Goal: Book appointment/travel/reservation

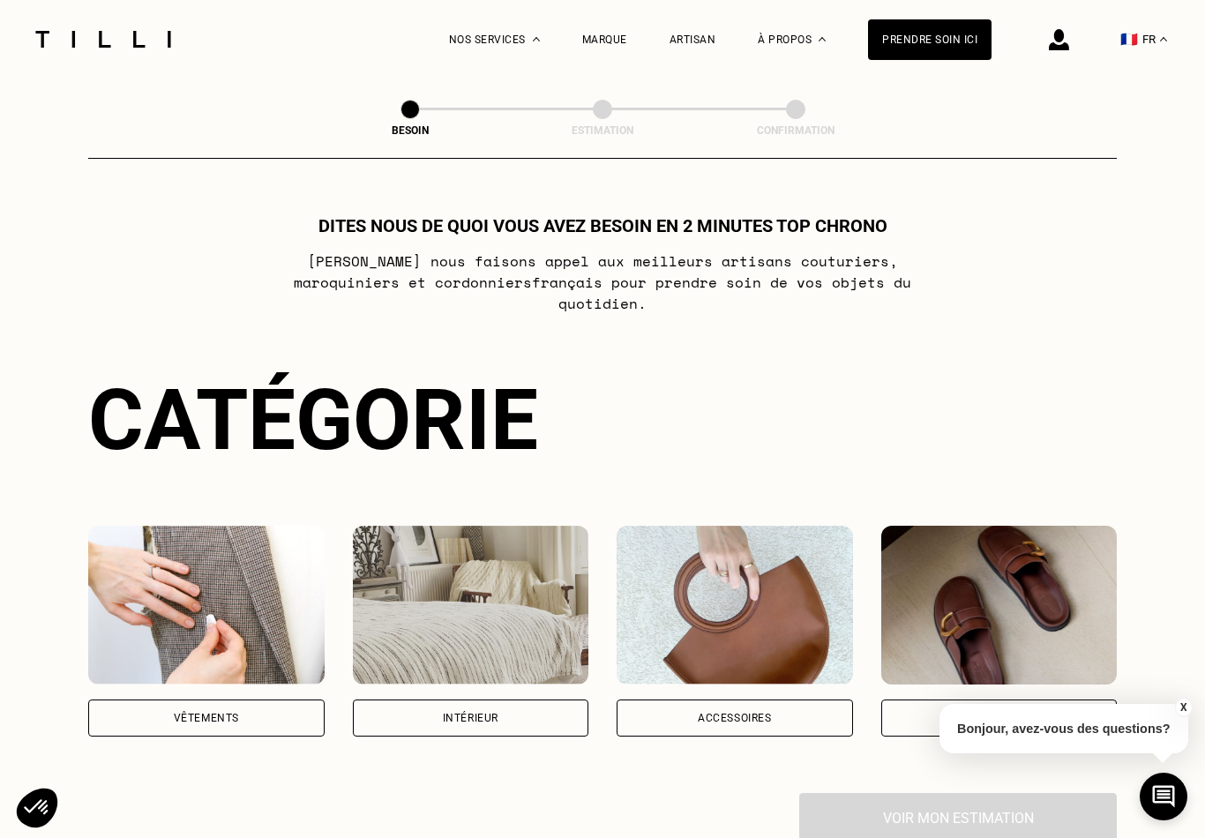
click at [718, 713] on div "Accessoires" at bounding box center [735, 718] width 74 height 11
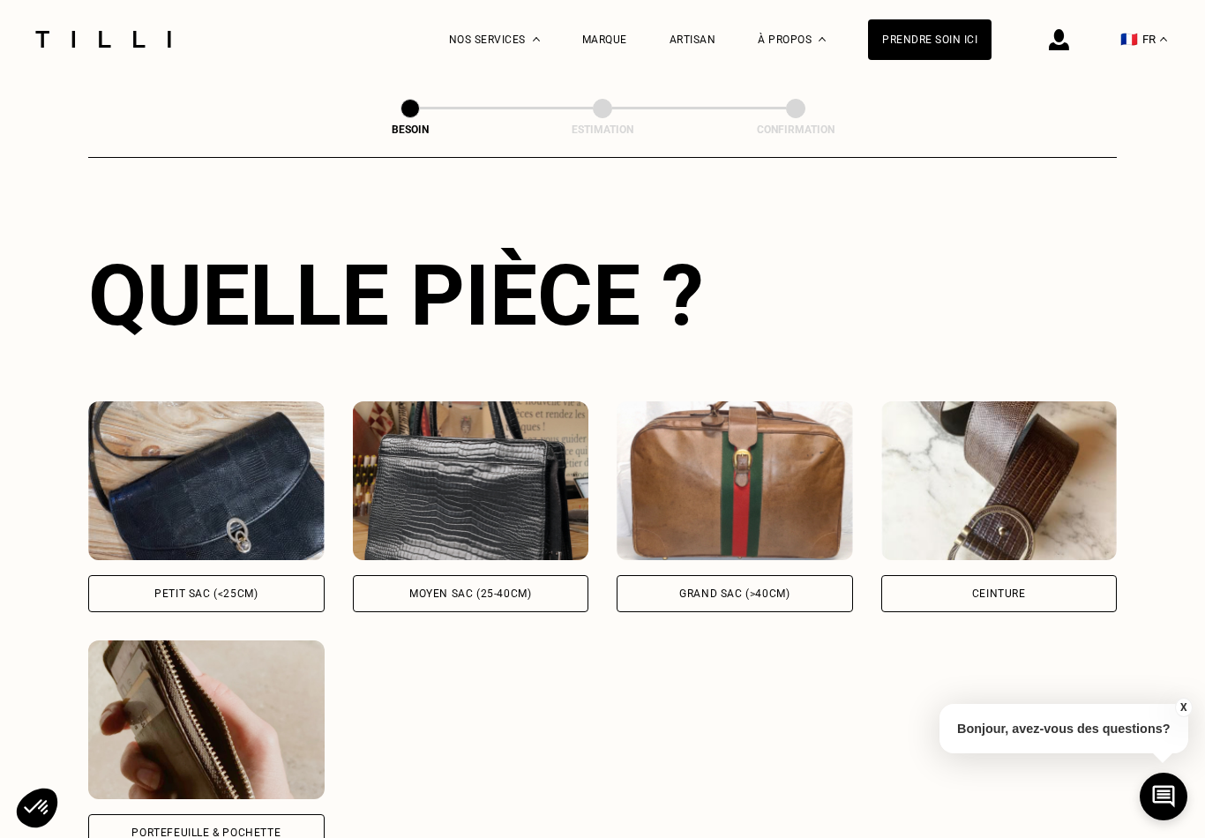
scroll to position [613, 0]
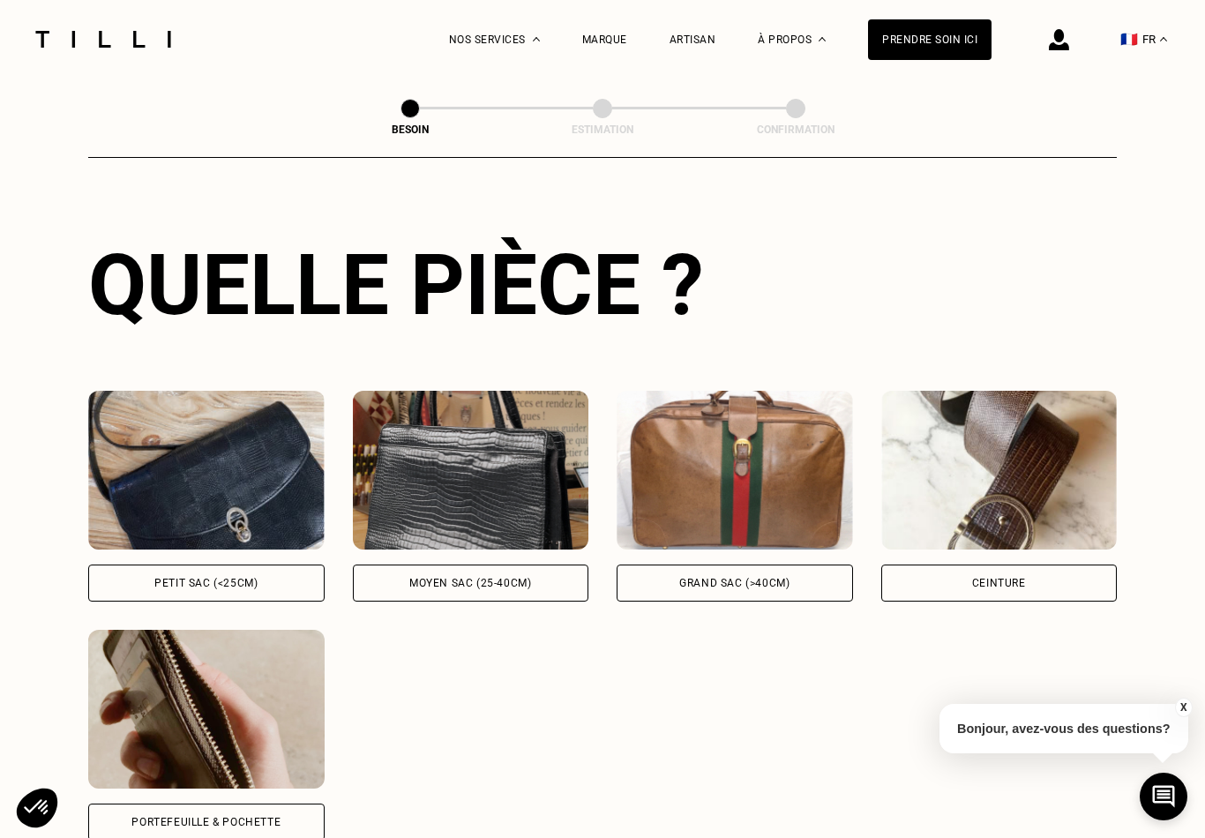
click at [185, 577] on div "Petit sac (<25cm)" at bounding box center [206, 583] width 236 height 37
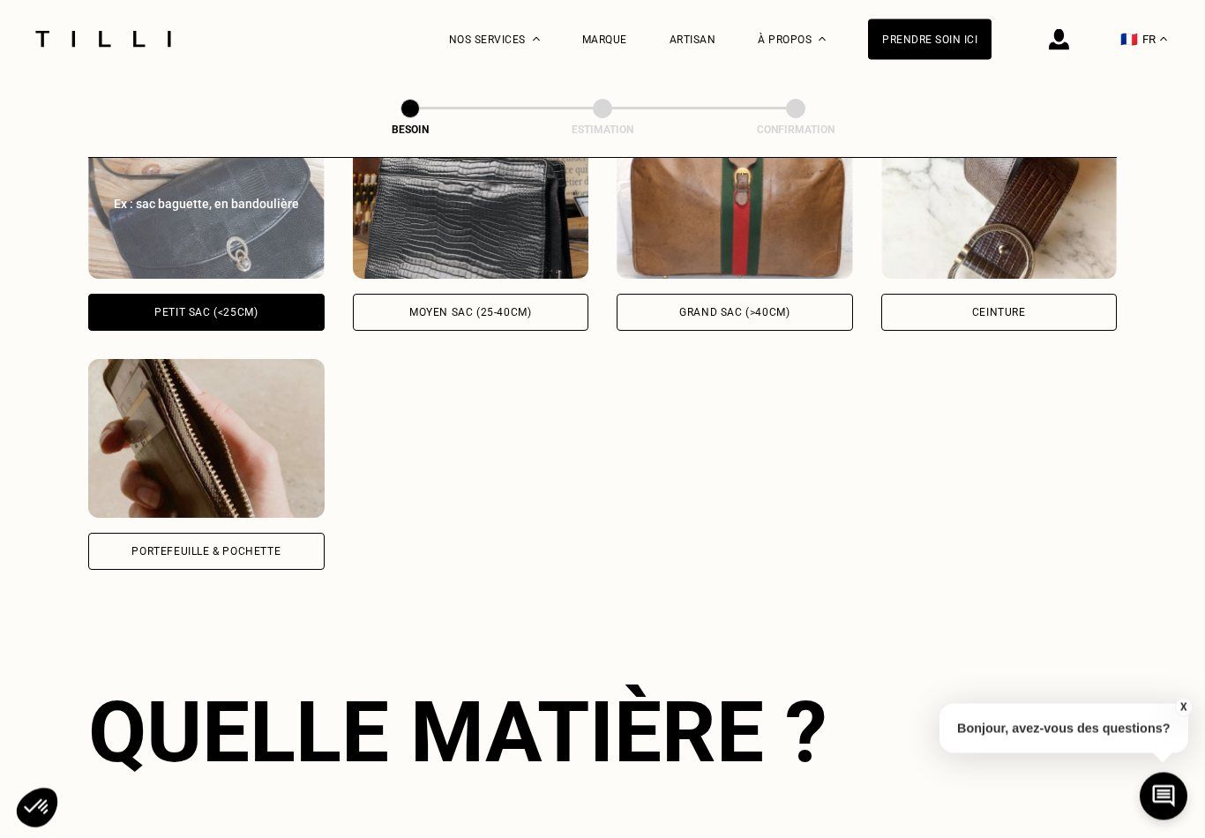
scroll to position [1296, 0]
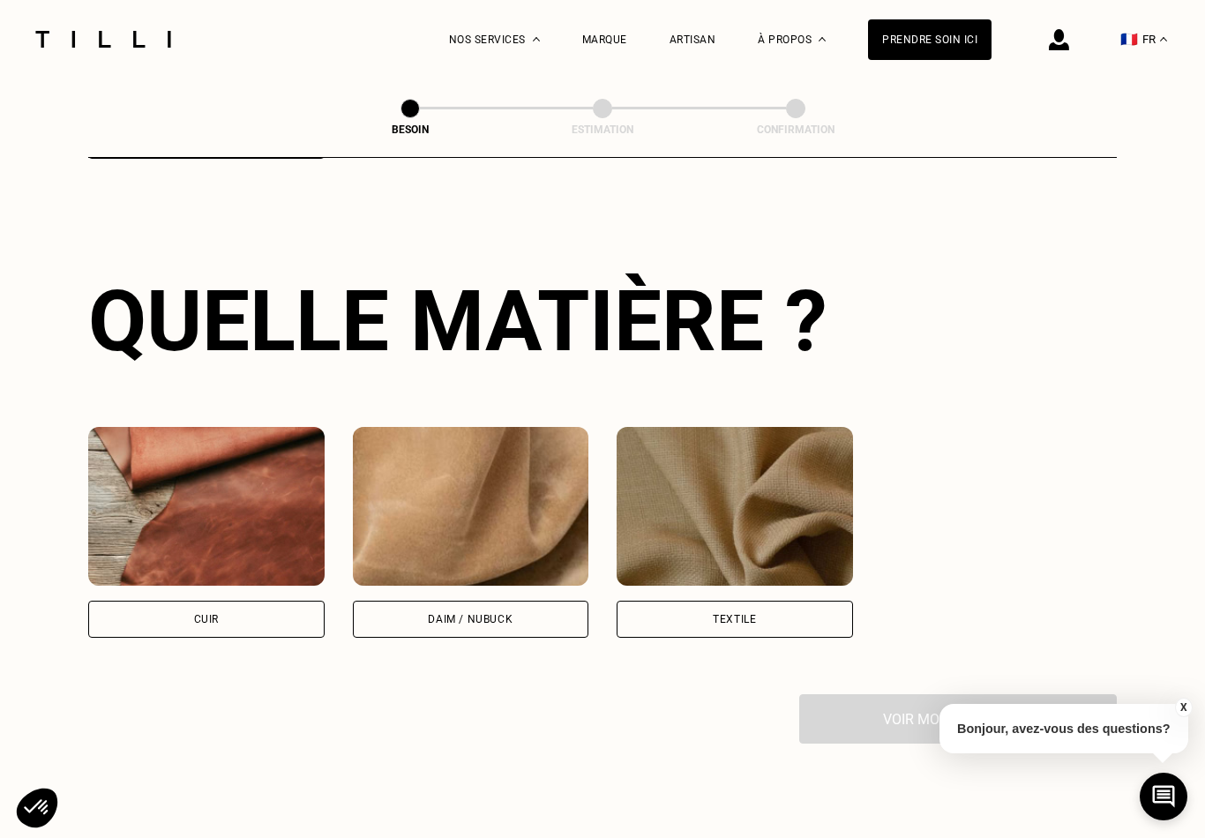
click at [172, 610] on div "Cuir" at bounding box center [206, 619] width 236 height 37
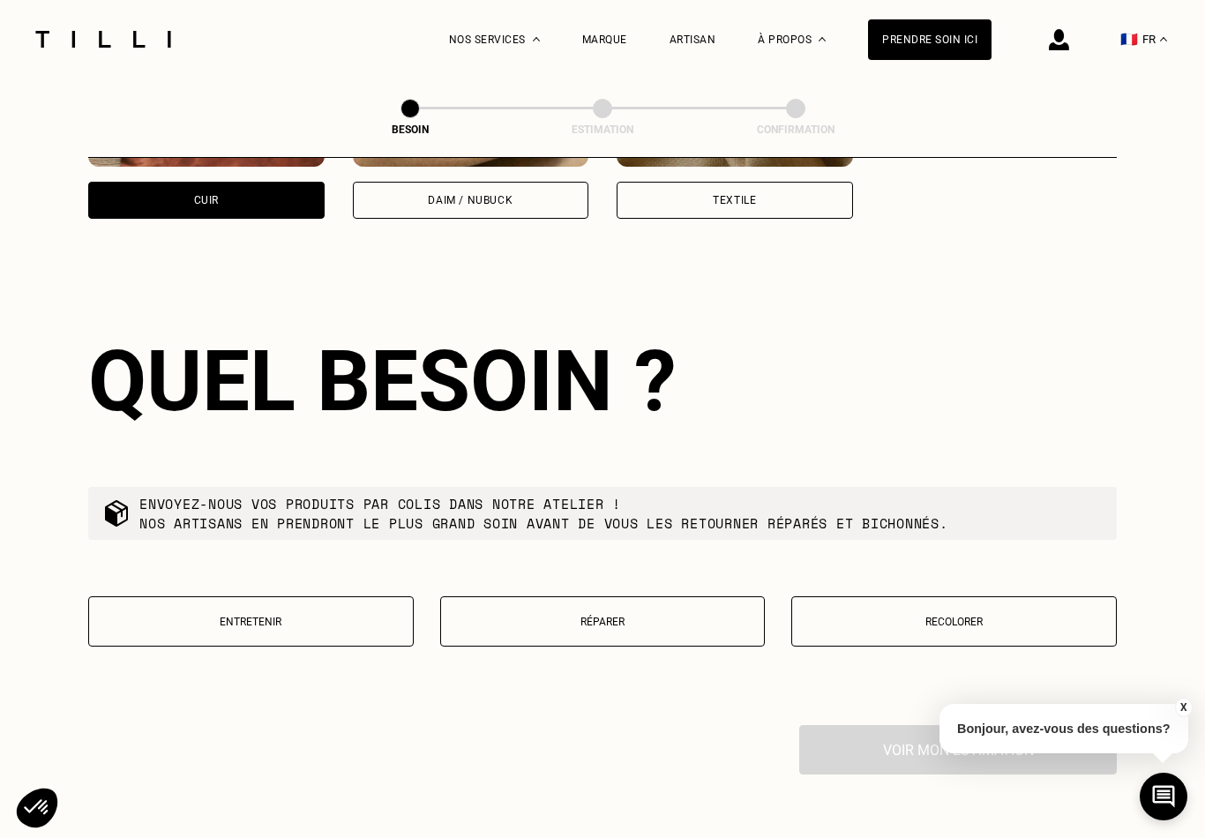
scroll to position [1777, 0]
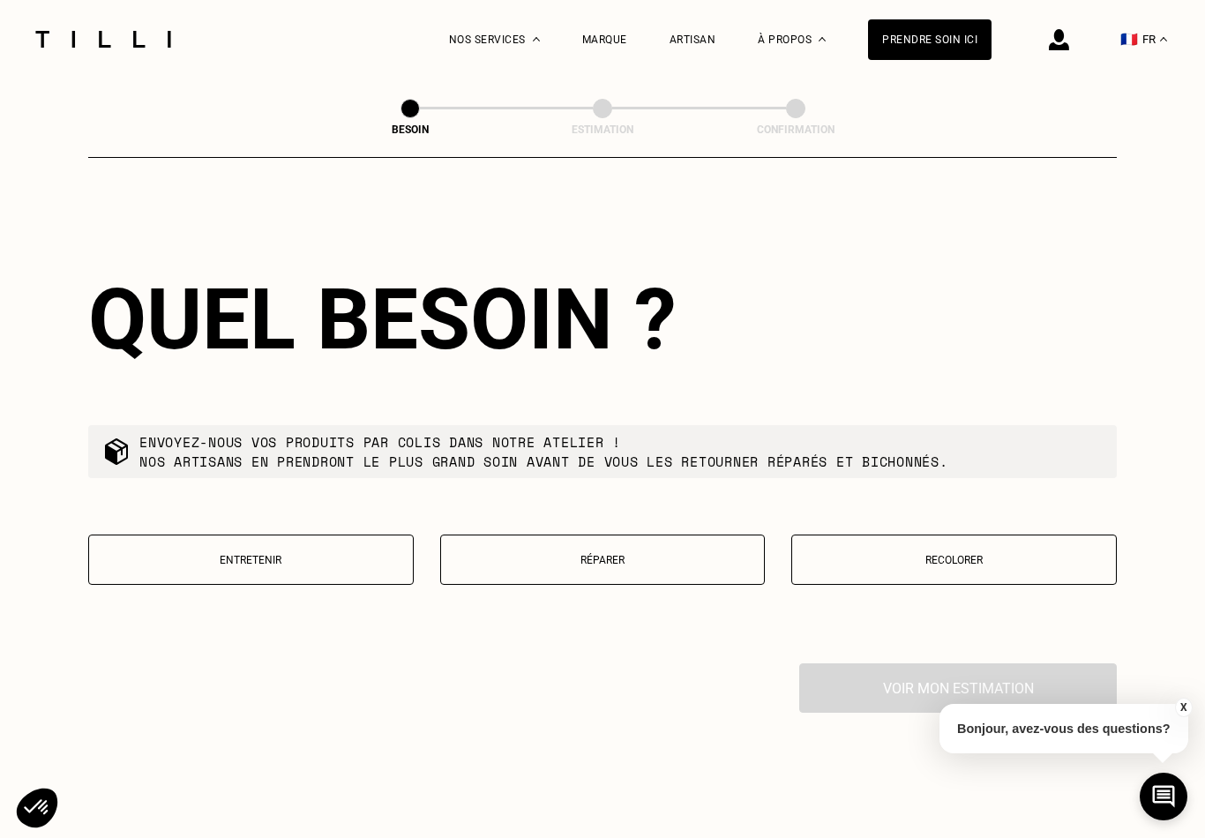
click at [548, 554] on p "Réparer" at bounding box center [603, 560] width 306 height 12
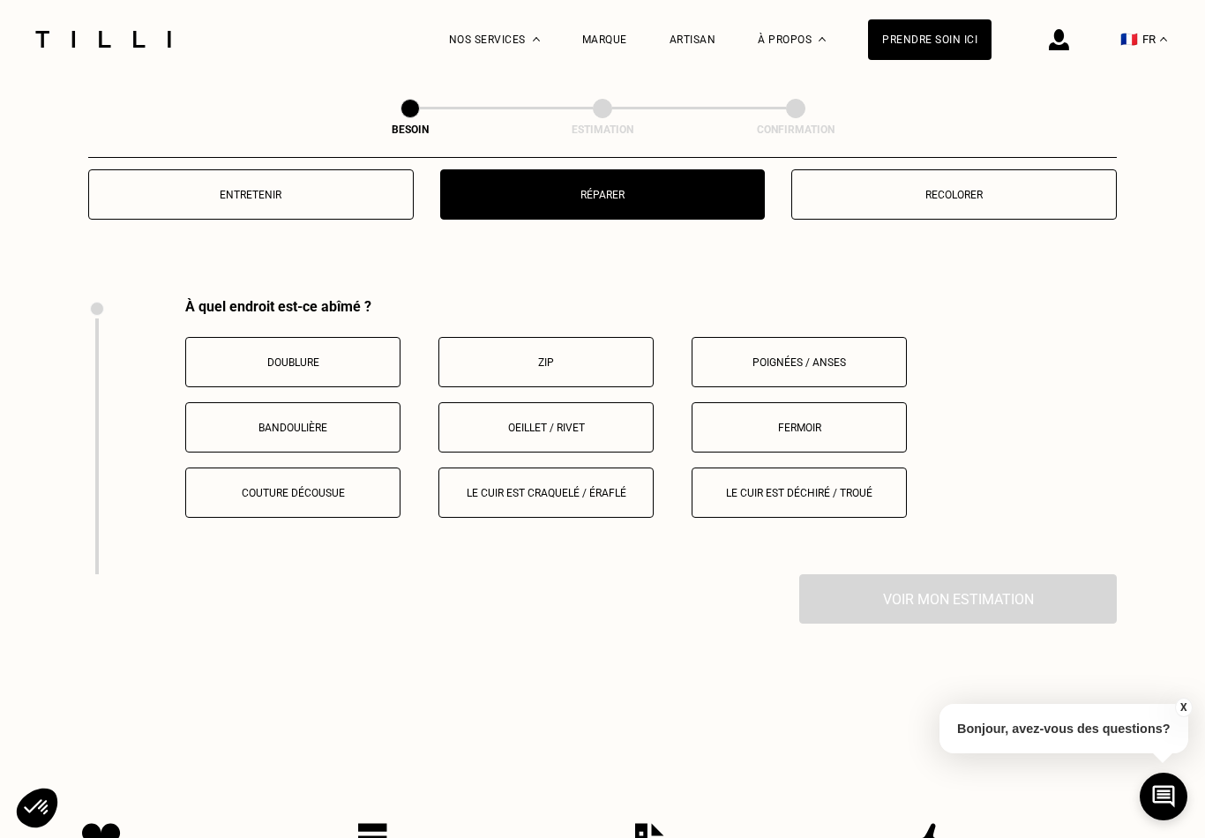
scroll to position [2230, 0]
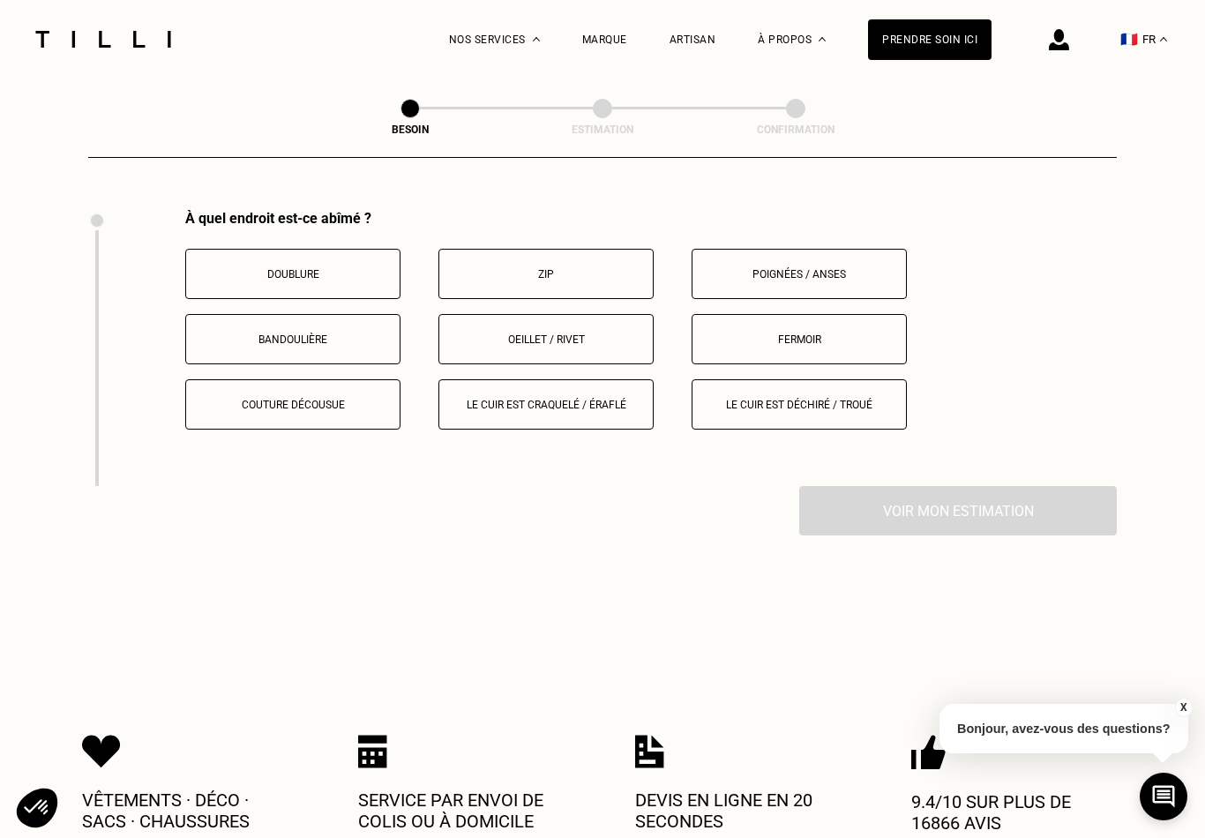
click at [770, 268] on p "Poignées / anses" at bounding box center [799, 274] width 196 height 12
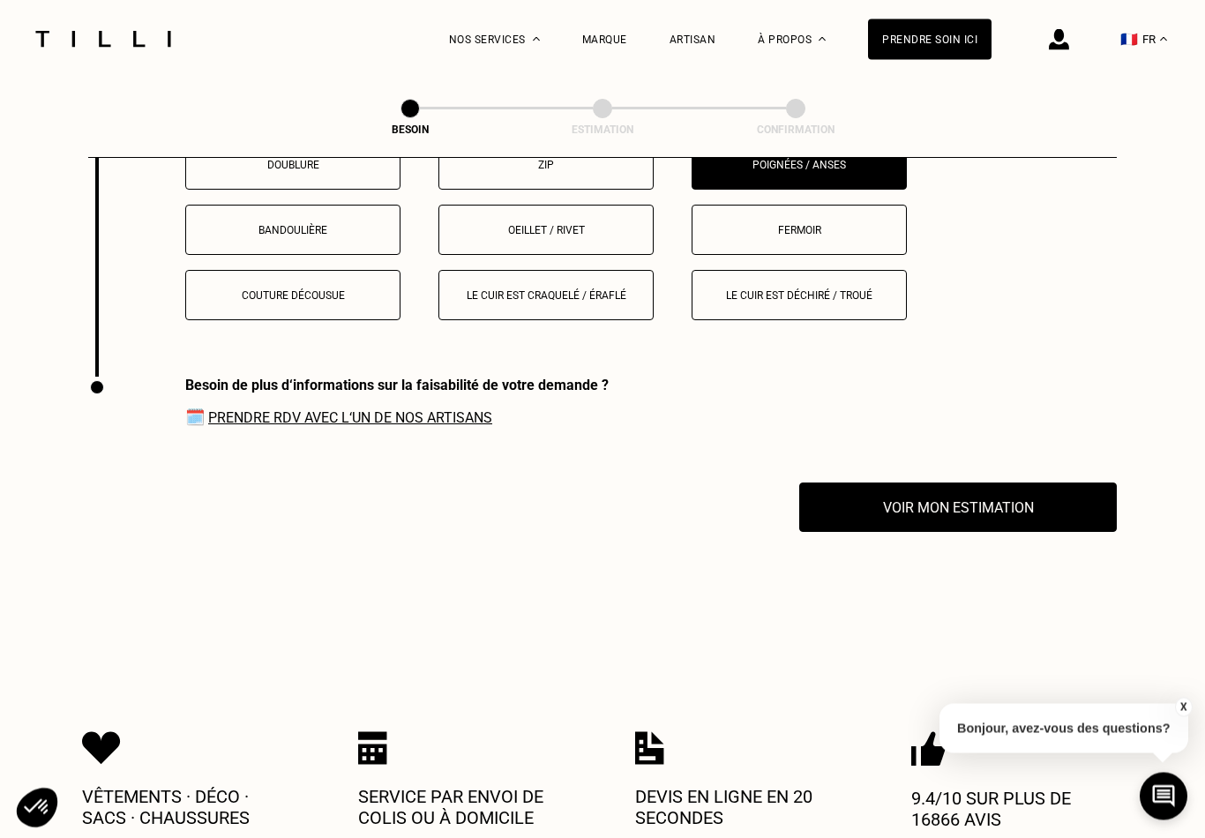
scroll to position [2506, 0]
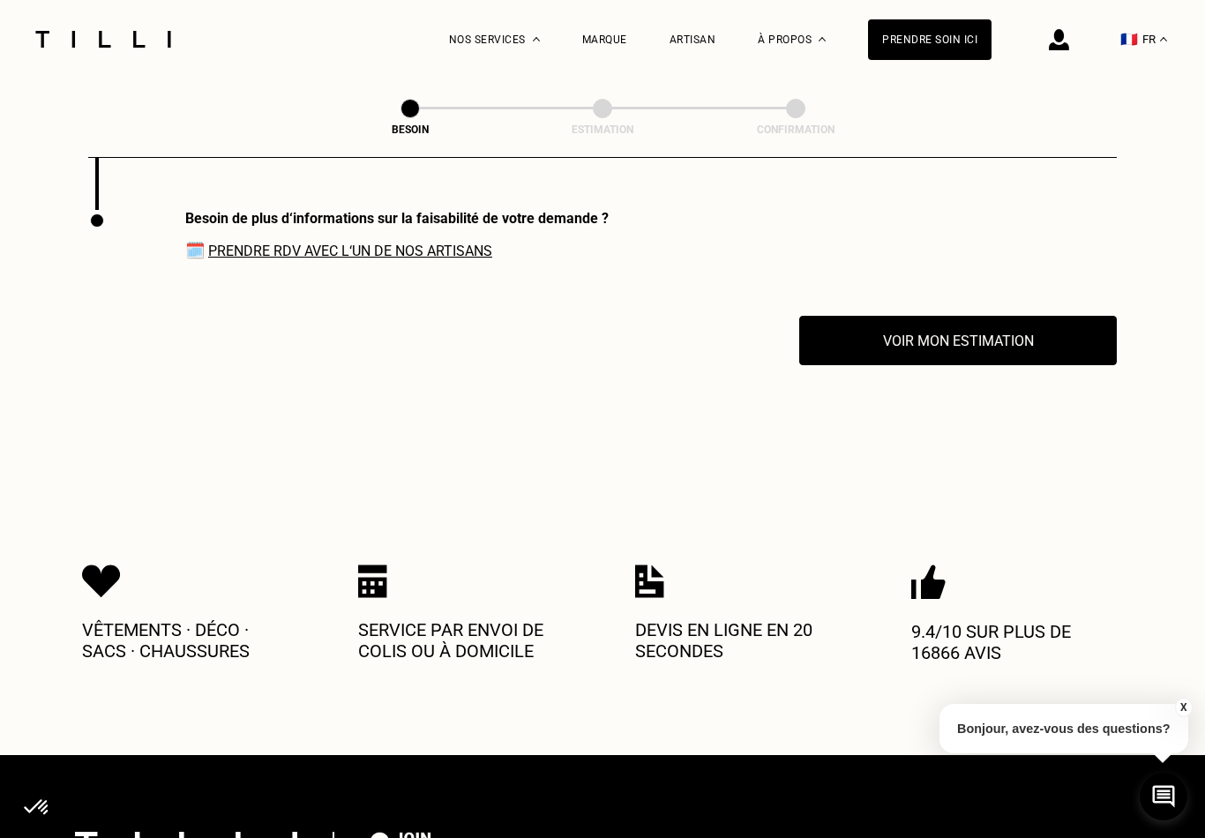
click at [334, 243] on link "Prendre RDV avec l‘un de nos artisans" at bounding box center [350, 251] width 284 height 17
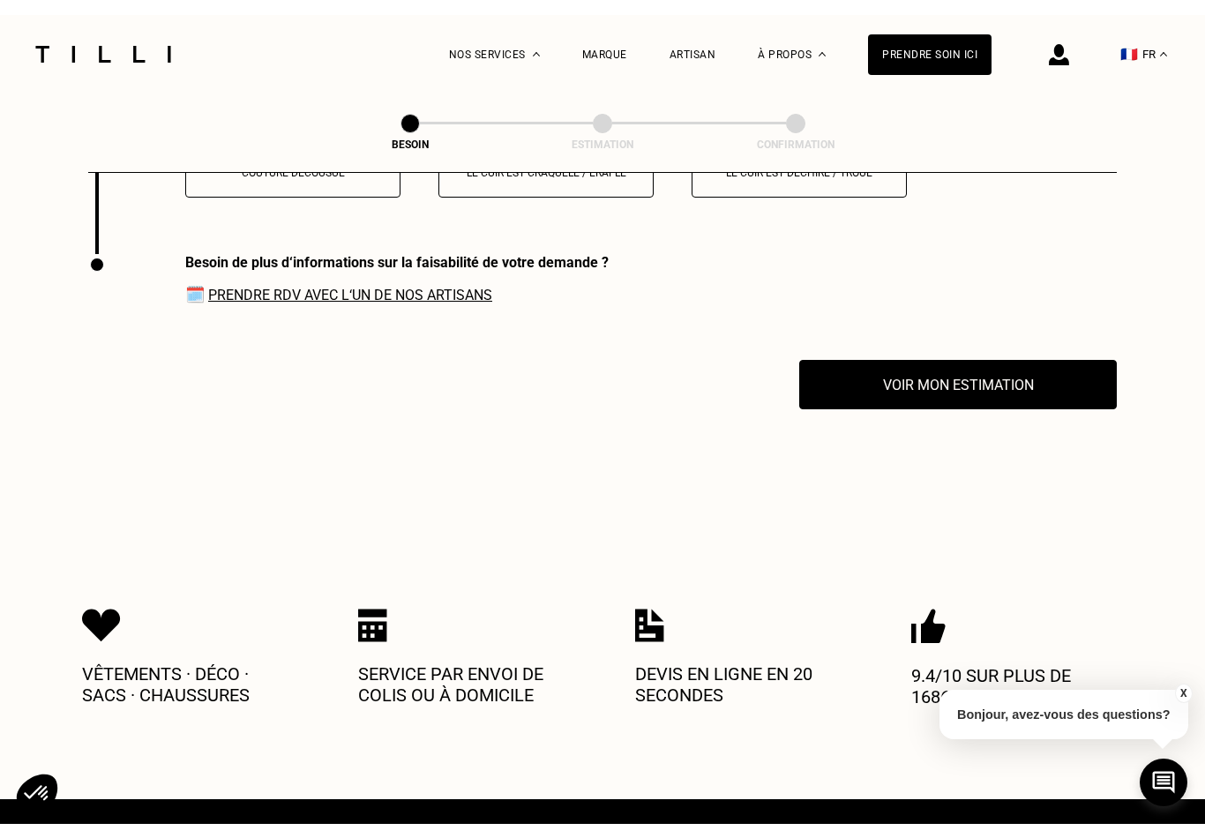
scroll to position [2505, 0]
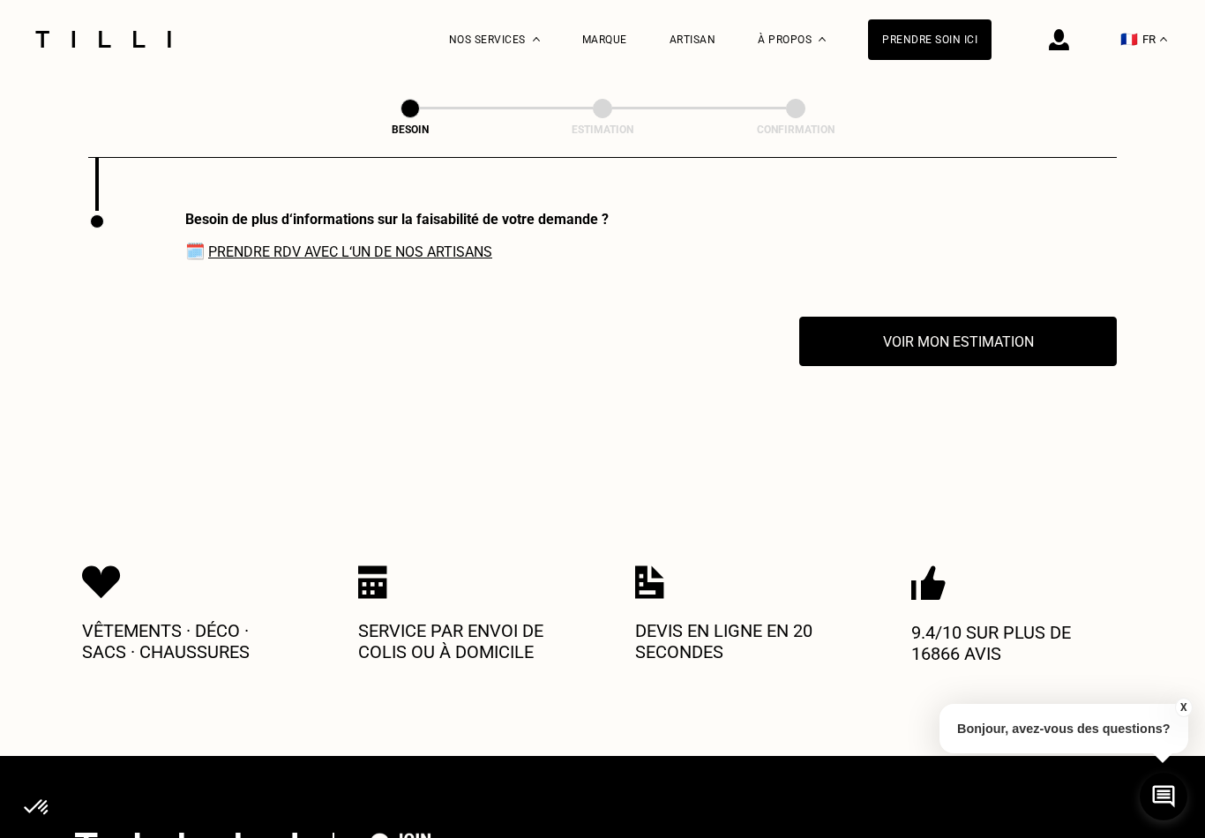
scroll to position [2432, 0]
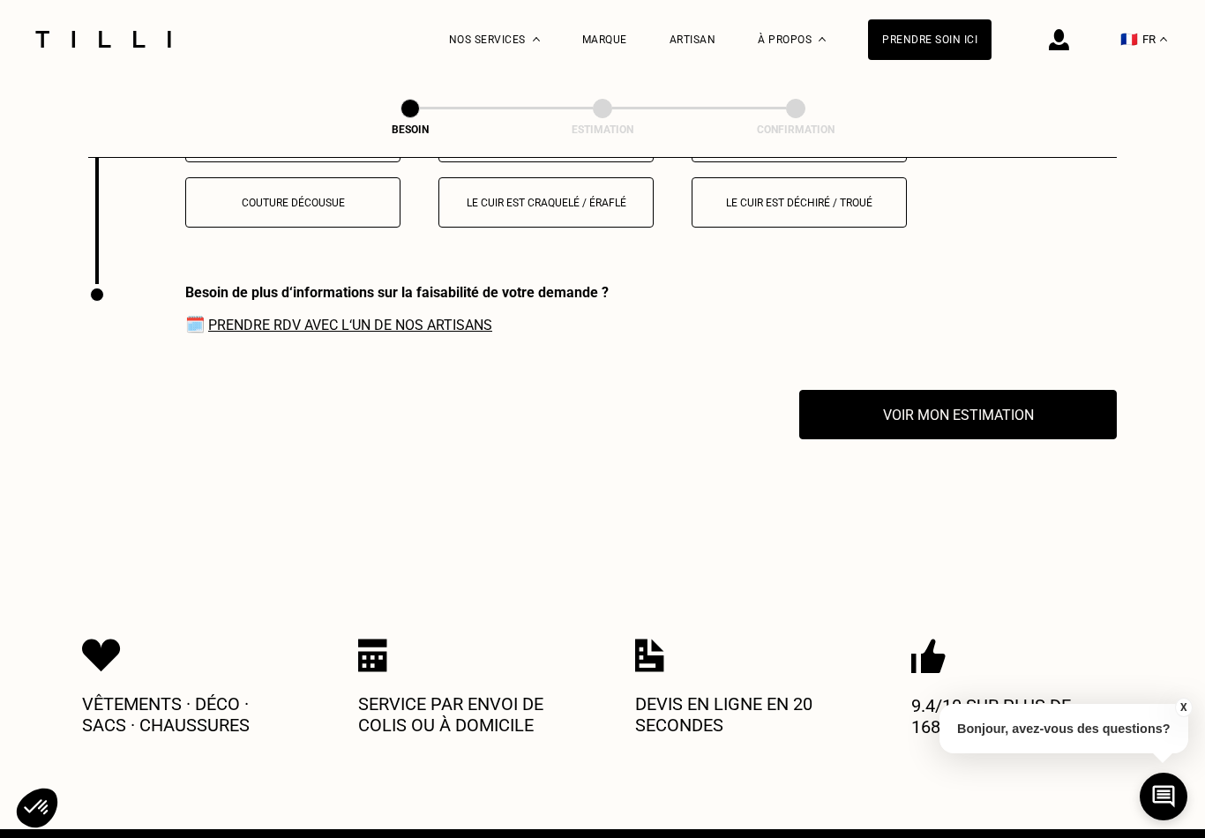
select select "FR"
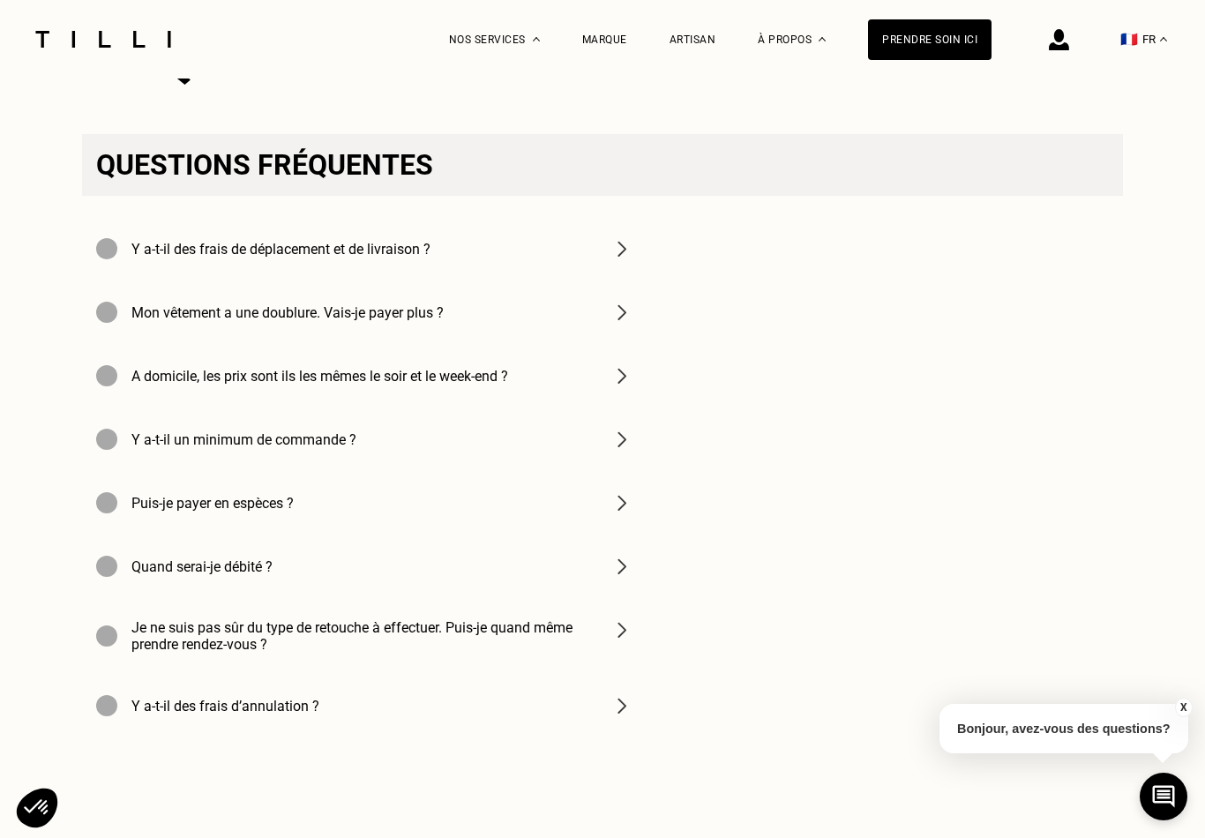
scroll to position [4031, 0]
